Goal: Use online tool/utility

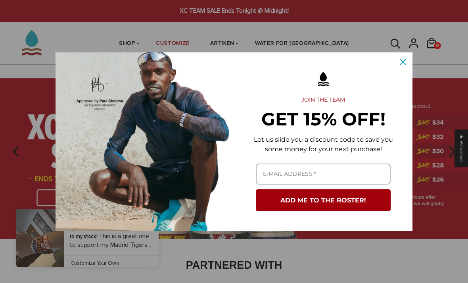
click at [401, 68] on div "Close" at bounding box center [402, 61] width 13 height 13
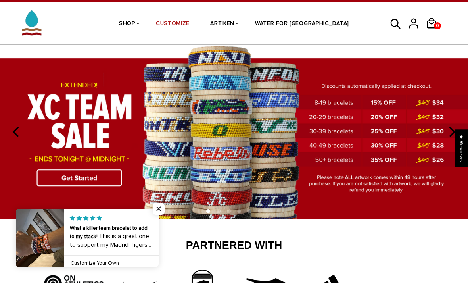
scroll to position [26, 0]
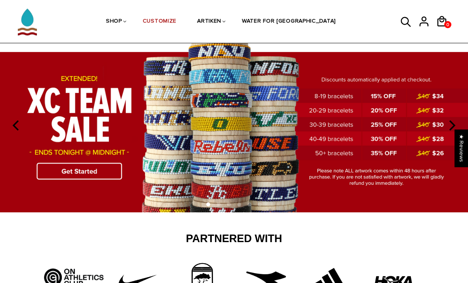
click at [83, 172] on img at bounding box center [234, 125] width 468 height 174
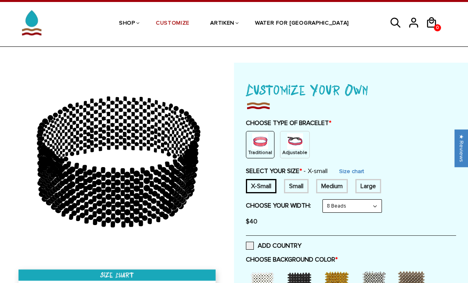
scroll to position [22, 0]
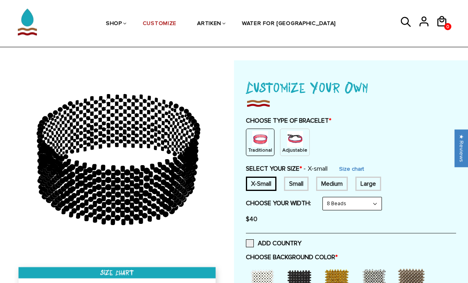
click at [303, 139] on img at bounding box center [295, 139] width 16 height 16
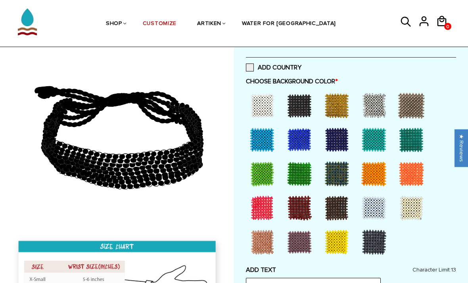
scroll to position [159, 0]
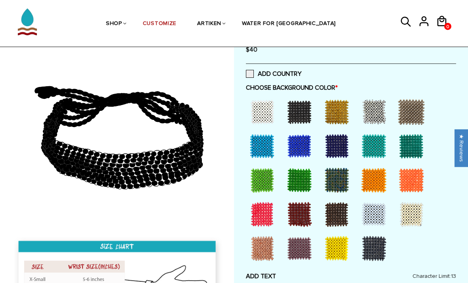
click at [336, 147] on div at bounding box center [337, 146] width 32 height 32
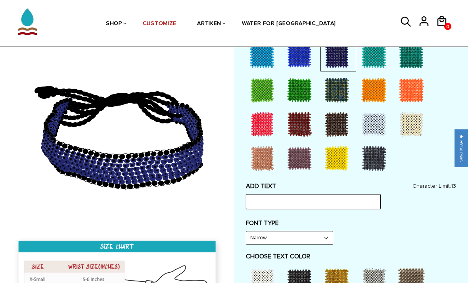
click at [338, 199] on input "text" at bounding box center [313, 201] width 135 height 15
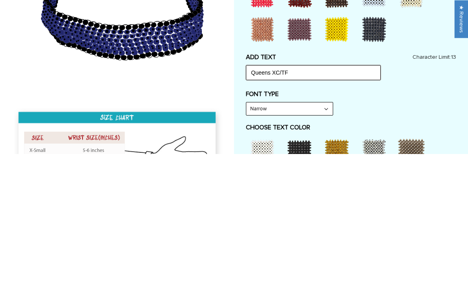
type input "Queens XC/TF"
click at [285, 231] on select "Narrow Bold" at bounding box center [289, 237] width 86 height 13
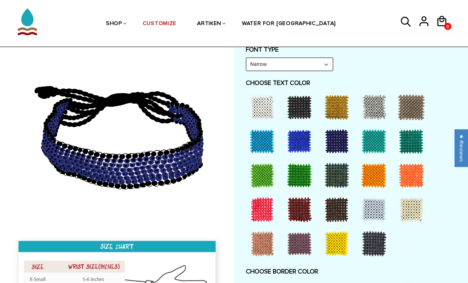
click at [336, 244] on div at bounding box center [337, 244] width 32 height 32
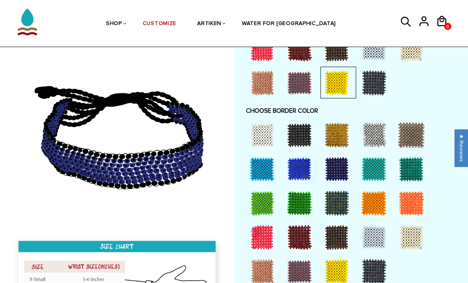
scroll to position [585, 0]
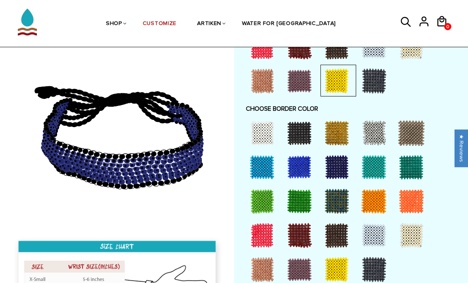
click at [373, 236] on div at bounding box center [374, 235] width 32 height 32
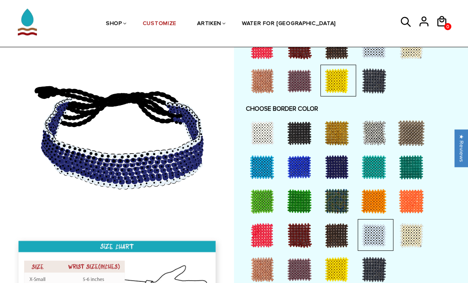
click at [335, 271] on div at bounding box center [337, 269] width 32 height 32
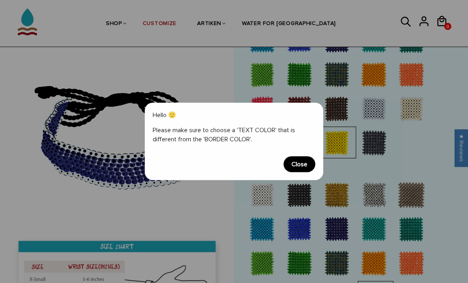
scroll to position [521, 0]
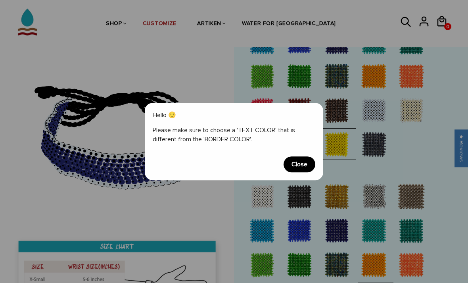
click at [300, 172] on span "Close" at bounding box center [299, 164] width 32 height 16
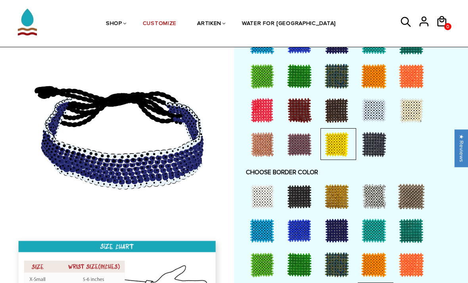
click at [378, 226] on div at bounding box center [374, 230] width 32 height 32
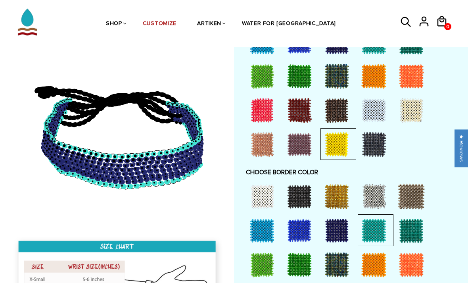
click at [372, 108] on div at bounding box center [374, 110] width 32 height 32
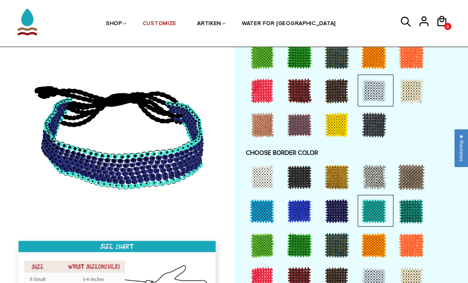
scroll to position [574, 0]
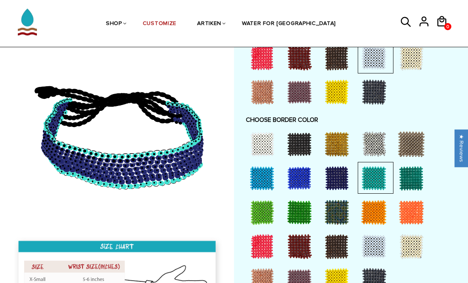
click at [333, 281] on div at bounding box center [337, 280] width 32 height 32
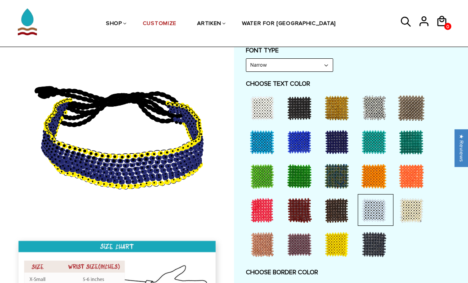
scroll to position [422, 0]
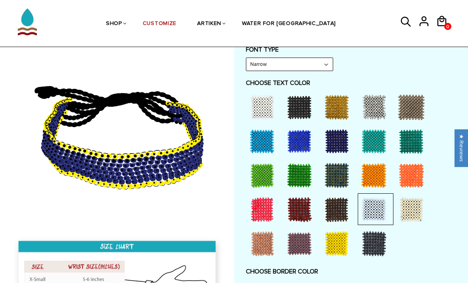
click at [266, 109] on div at bounding box center [262, 108] width 32 height 32
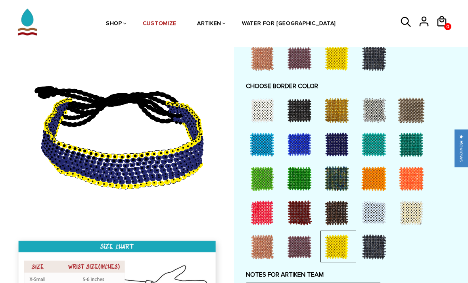
scroll to position [608, 0]
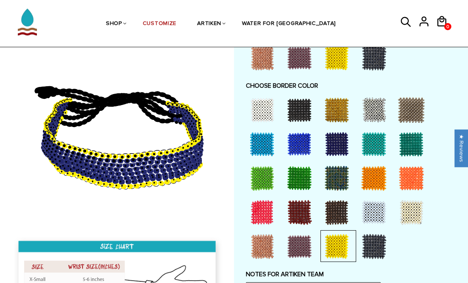
click at [298, 112] on div at bounding box center [299, 110] width 32 height 32
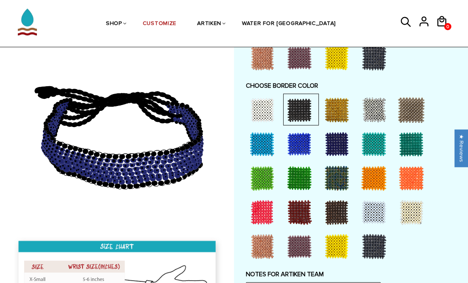
click at [268, 108] on div at bounding box center [262, 110] width 32 height 32
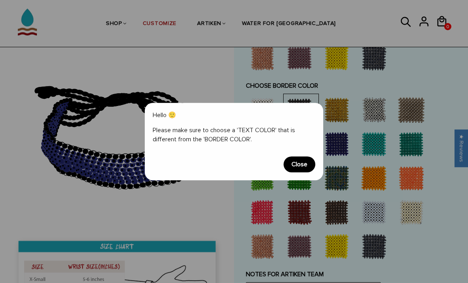
click at [302, 172] on span "Close" at bounding box center [299, 164] width 32 height 16
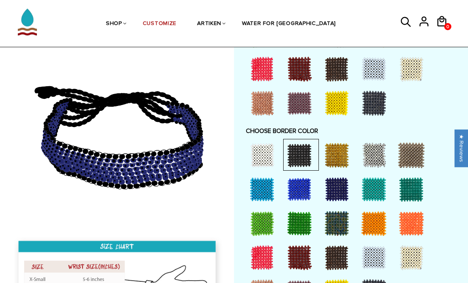
scroll to position [562, 0]
